Goal: Navigation & Orientation: Find specific page/section

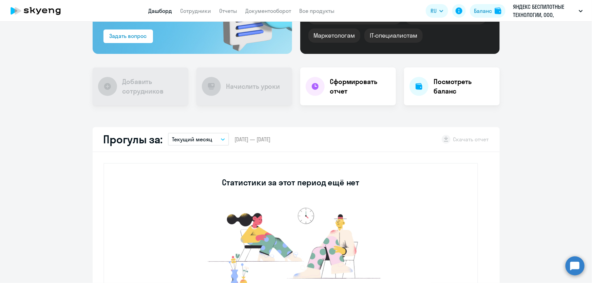
scroll to position [88, 0]
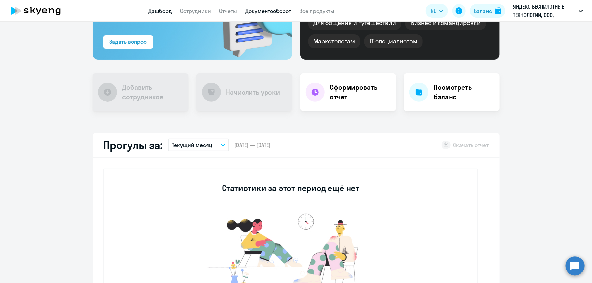
click at [270, 8] on link "Документооборот" at bounding box center [268, 10] width 46 height 7
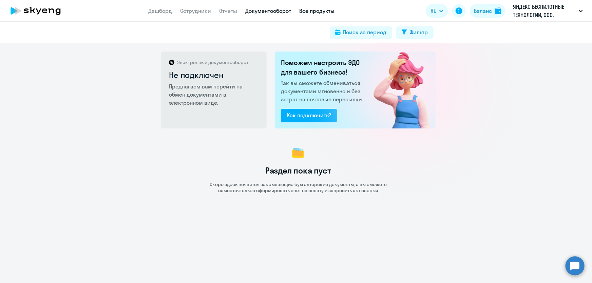
click at [309, 13] on link "Все продукты" at bounding box center [316, 10] width 35 height 7
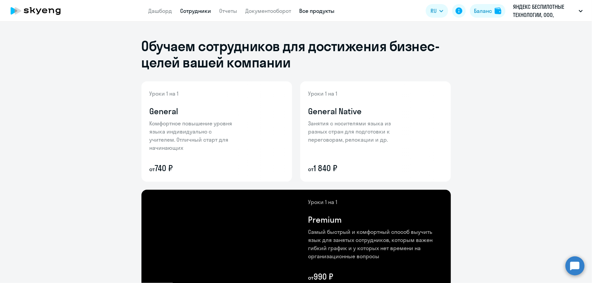
click at [200, 9] on link "Сотрудники" at bounding box center [195, 10] width 31 height 7
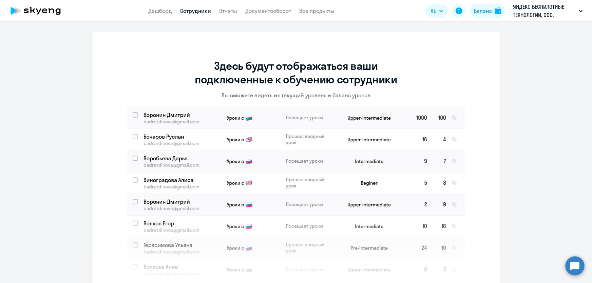
click at [516, 118] on ng-component "Здесь будут отображаться ваши подключенные к обучению сотрудники Вы сможете вид…" at bounding box center [296, 158] width 592 height 253
